Goal: Check status: Check status

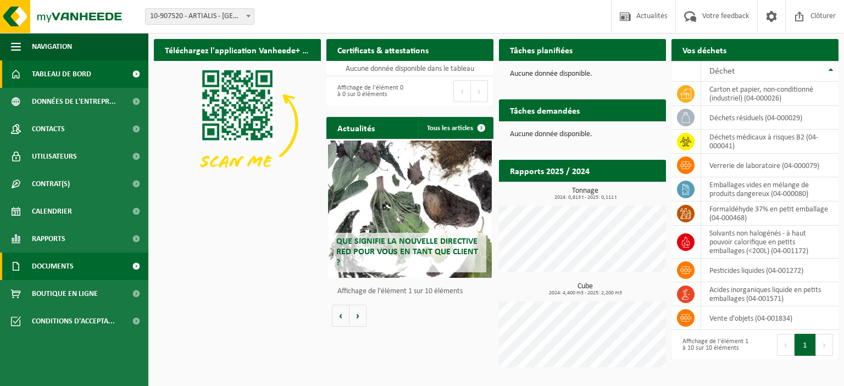
click at [53, 266] on span "Documents" at bounding box center [53, 266] width 42 height 27
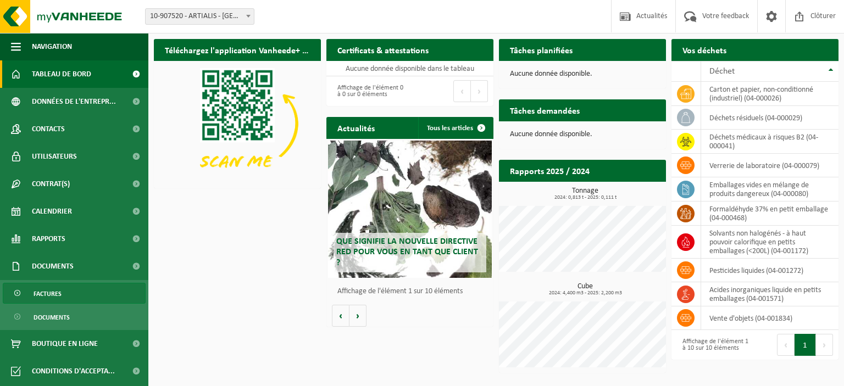
click at [49, 292] on span "Factures" at bounding box center [48, 294] width 28 height 21
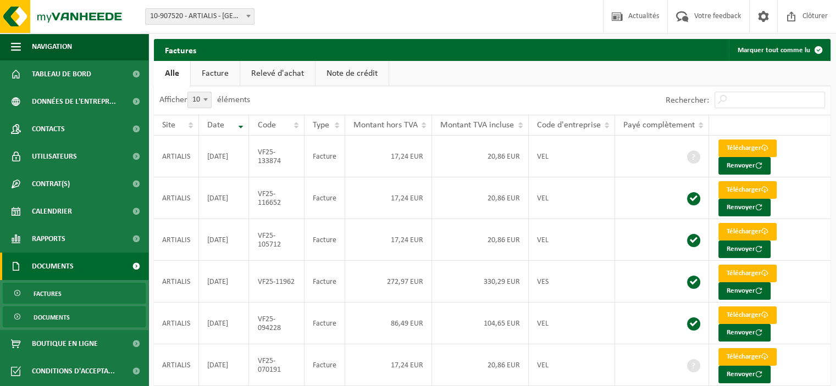
click at [46, 313] on span "Documents" at bounding box center [52, 317] width 36 height 21
